Goal: Navigation & Orientation: Find specific page/section

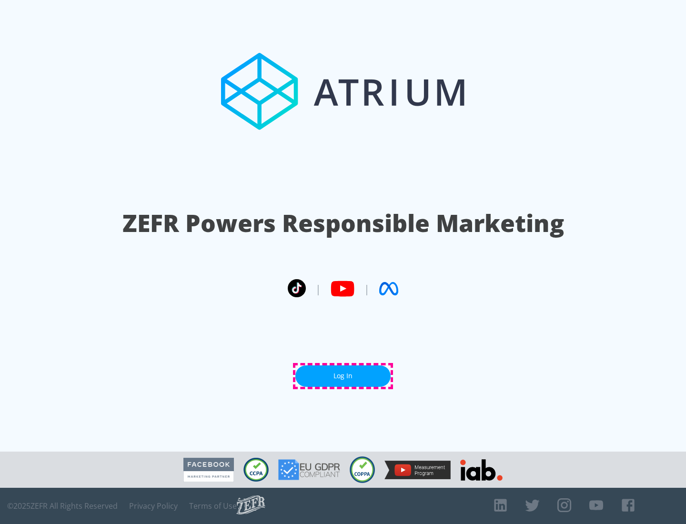
click at [343, 376] on link "Log In" at bounding box center [342, 375] width 95 height 21
